Goal: Task Accomplishment & Management: Manage account settings

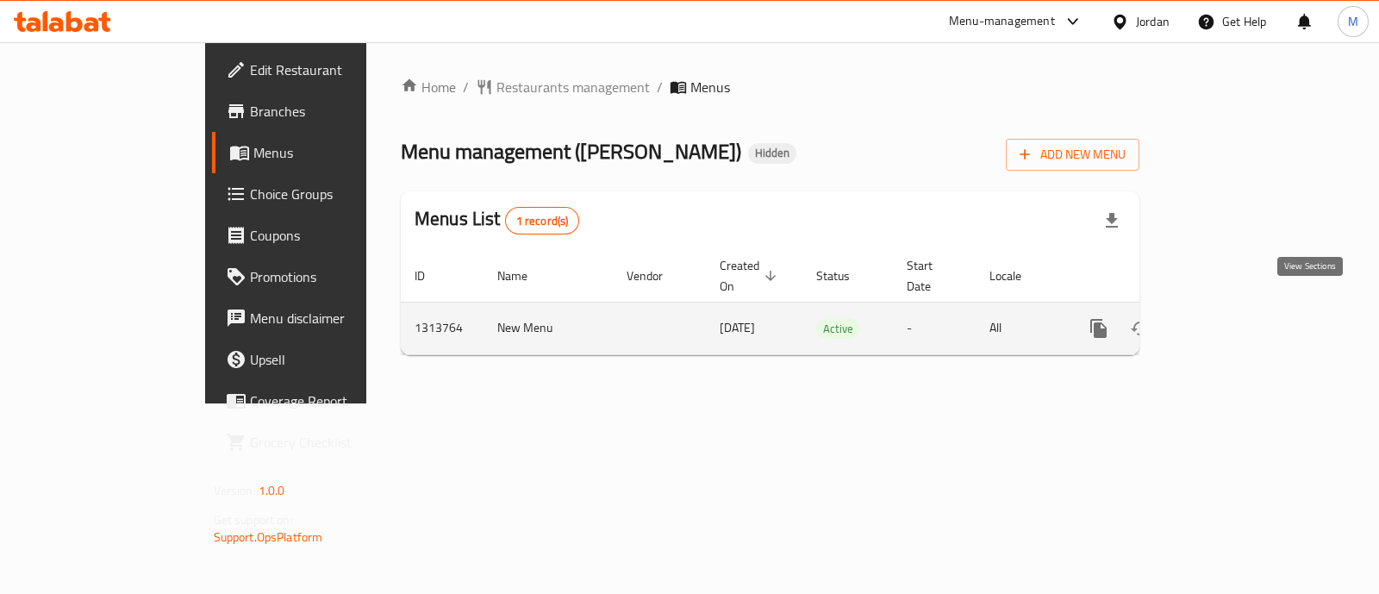
click at [1231, 321] on icon "enhanced table" at bounding box center [1223, 329] width 16 height 16
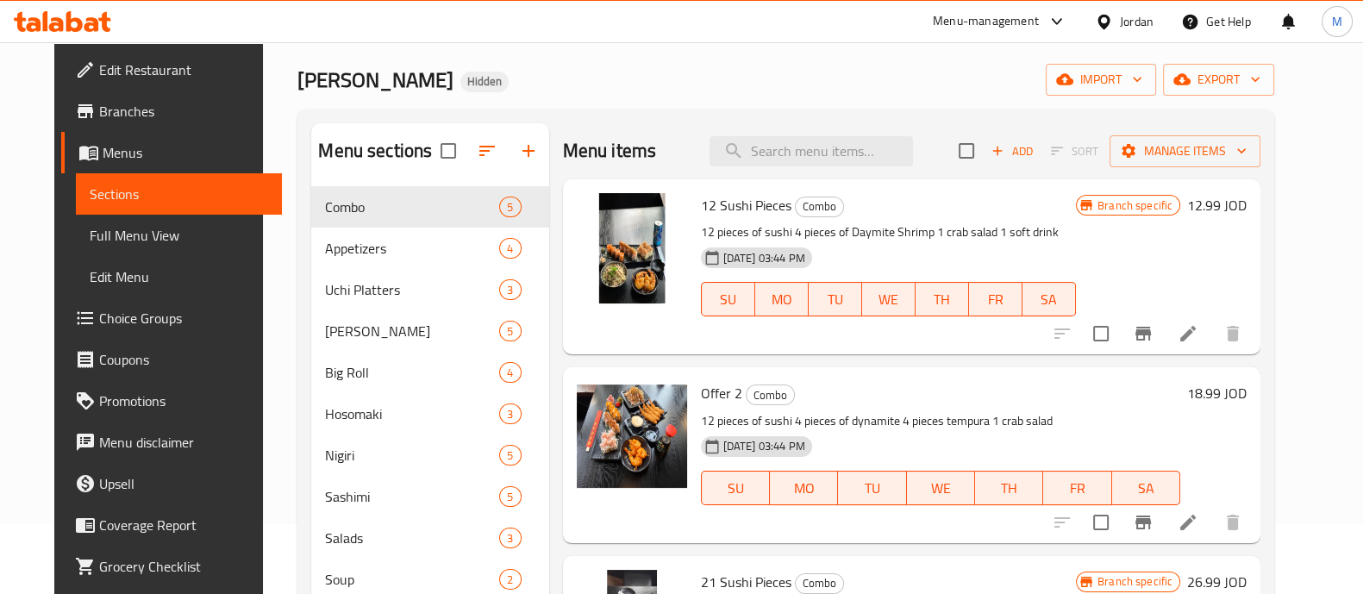
scroll to position [69, 0]
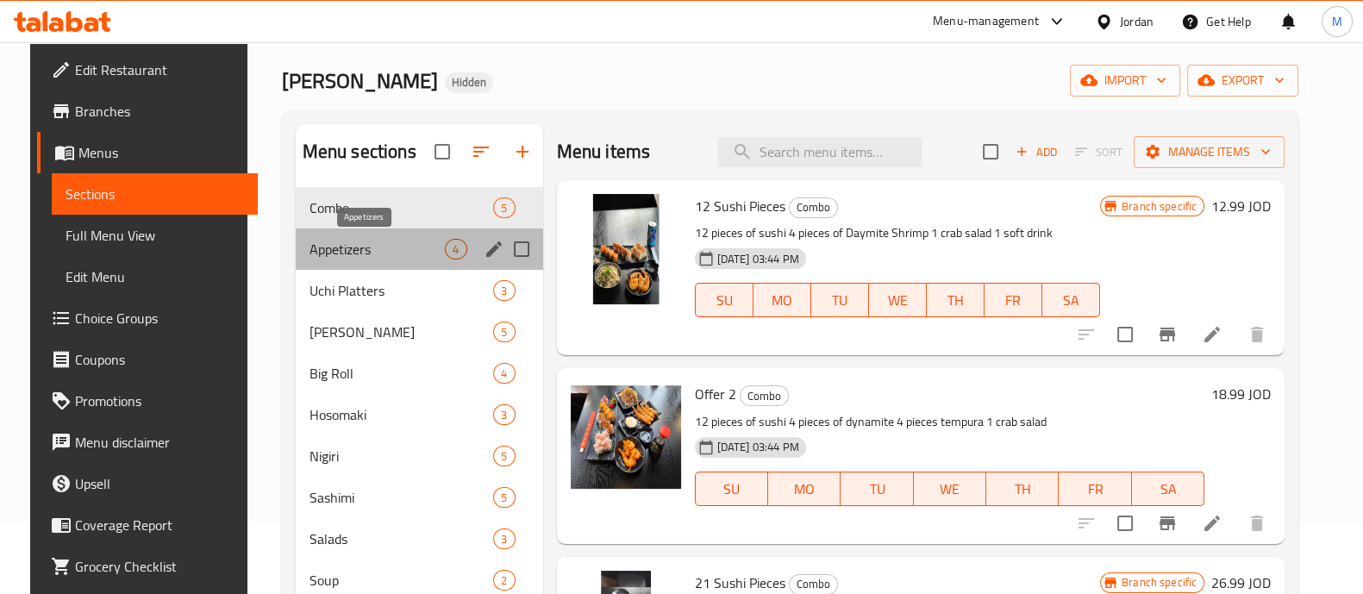
click at [332, 258] on span "Appetizers" at bounding box center [377, 249] width 136 height 21
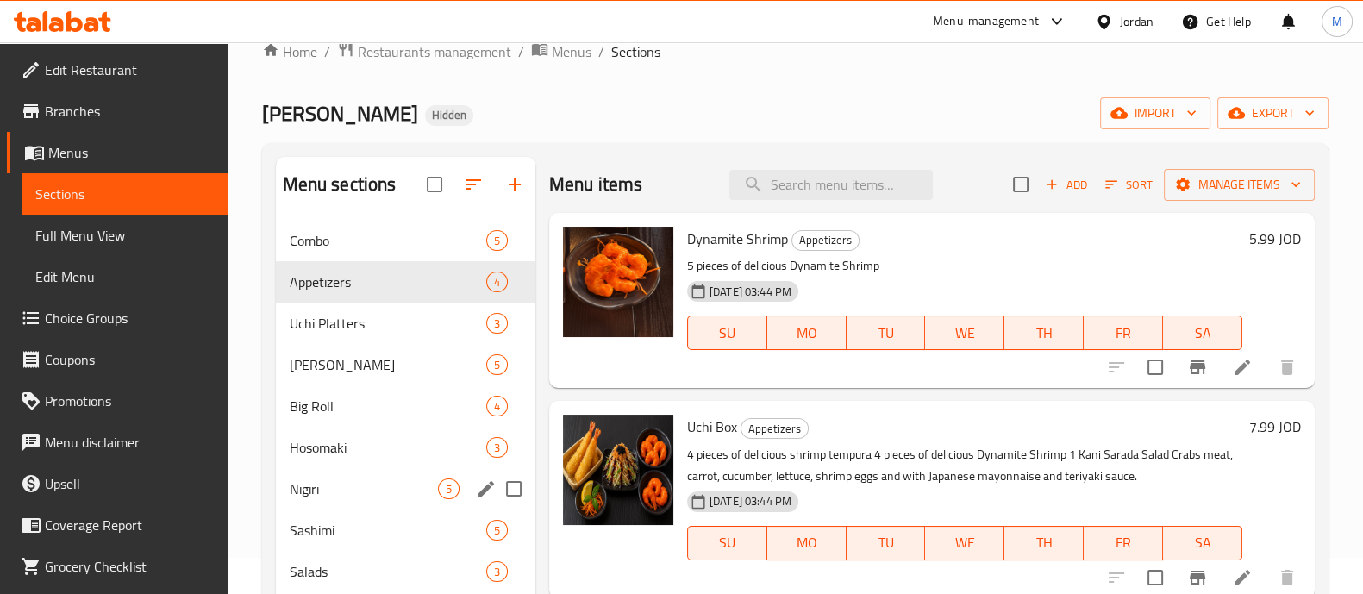
scroll to position [35, 0]
click at [347, 237] on span "Combo" at bounding box center [364, 241] width 148 height 21
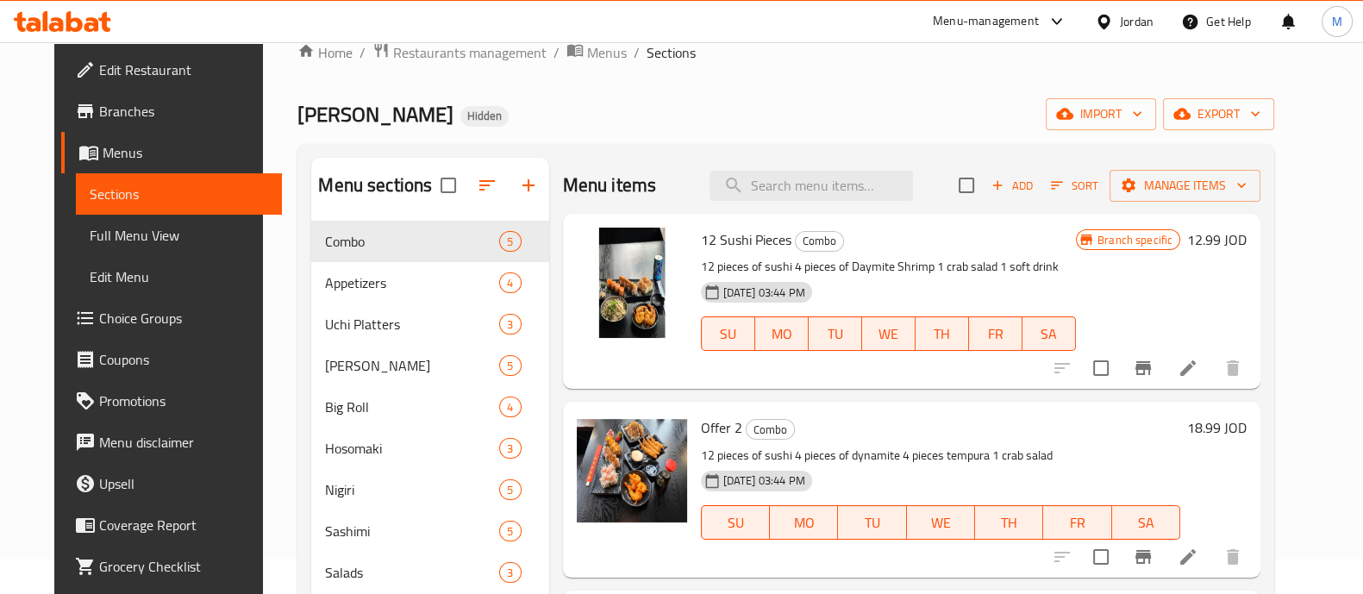
click at [88, 22] on icon at bounding box center [62, 21] width 97 height 21
